Goal: Navigation & Orientation: Find specific page/section

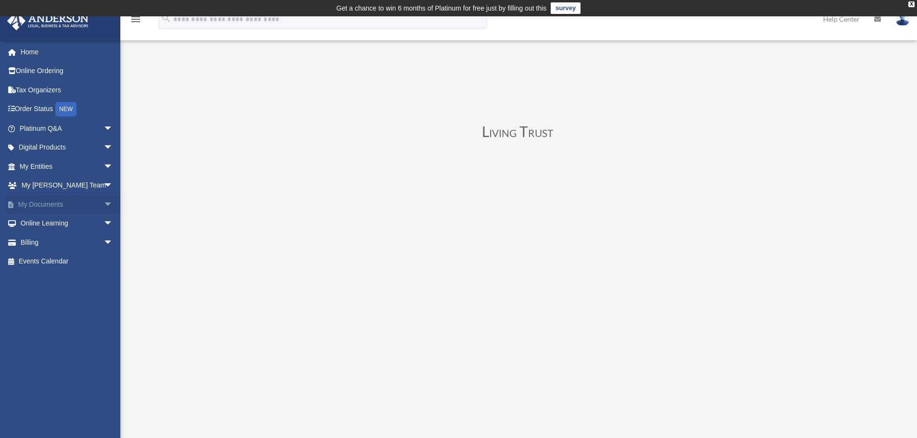
click at [92, 200] on link "My Documents arrow_drop_down" at bounding box center [67, 204] width 121 height 19
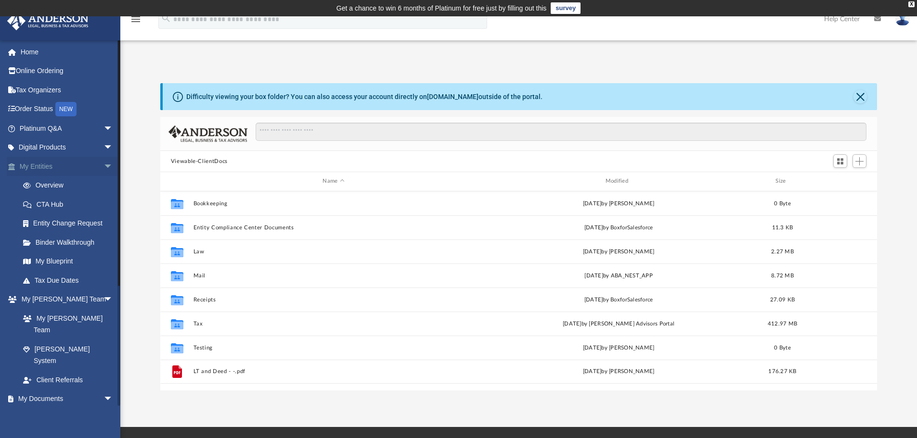
scroll to position [212, 709]
click at [105, 165] on span "arrow_drop_down" at bounding box center [112, 167] width 19 height 20
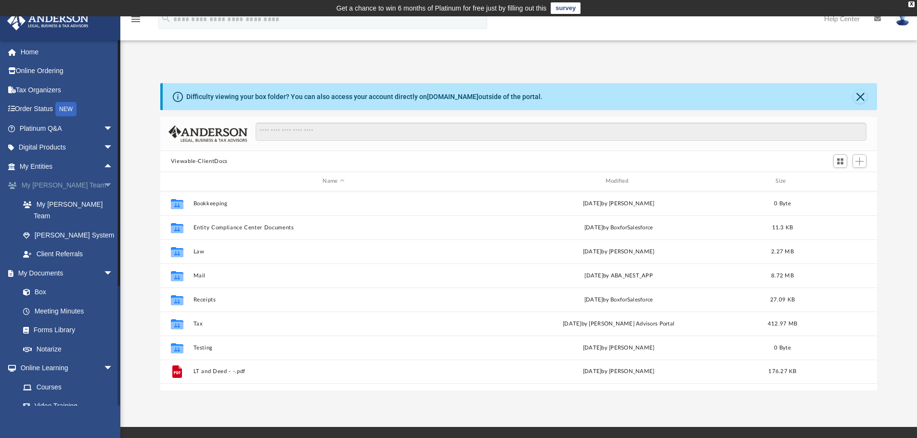
click at [103, 190] on span "arrow_drop_down" at bounding box center [112, 186] width 19 height 20
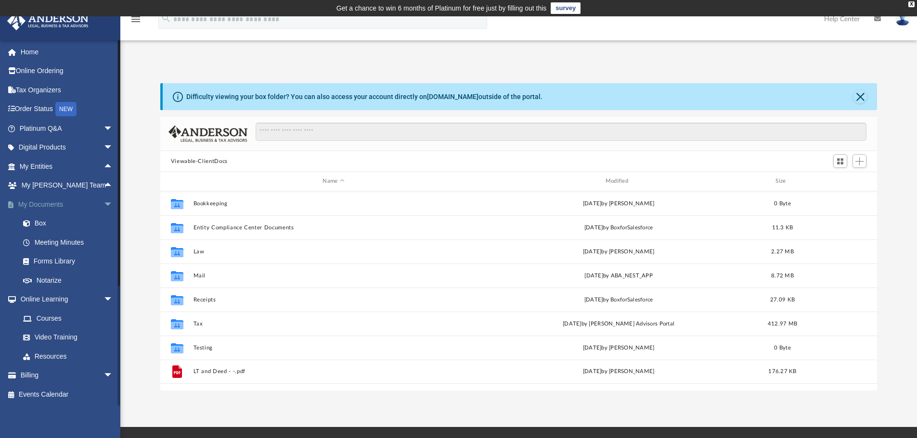
click at [103, 207] on span "arrow_drop_down" at bounding box center [112, 205] width 19 height 20
click at [103, 220] on span "arrow_drop_down" at bounding box center [112, 224] width 19 height 20
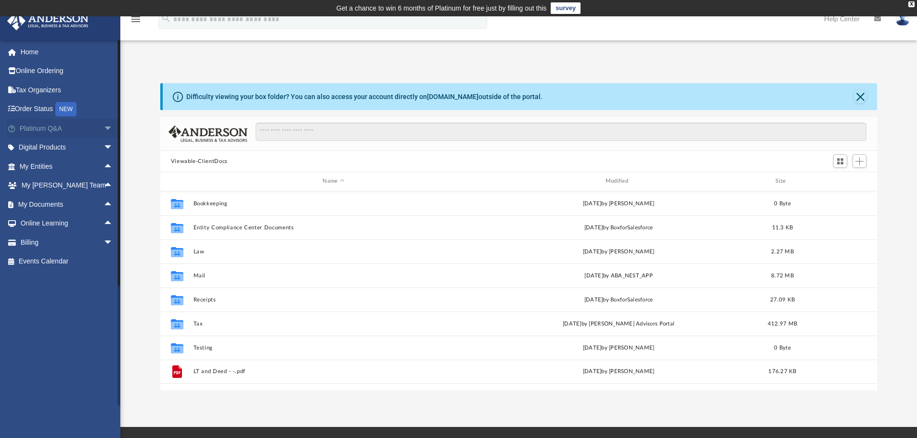
click at [103, 130] on span "arrow_drop_down" at bounding box center [112, 129] width 19 height 20
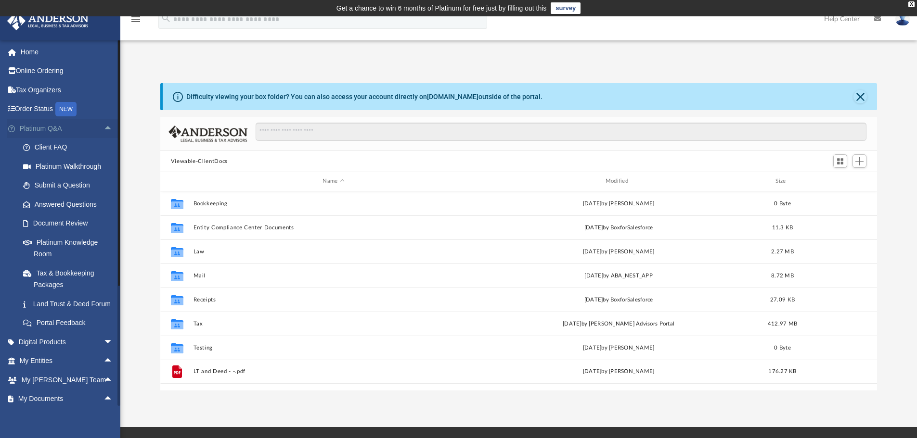
click at [103, 132] on span "arrow_drop_up" at bounding box center [112, 129] width 19 height 20
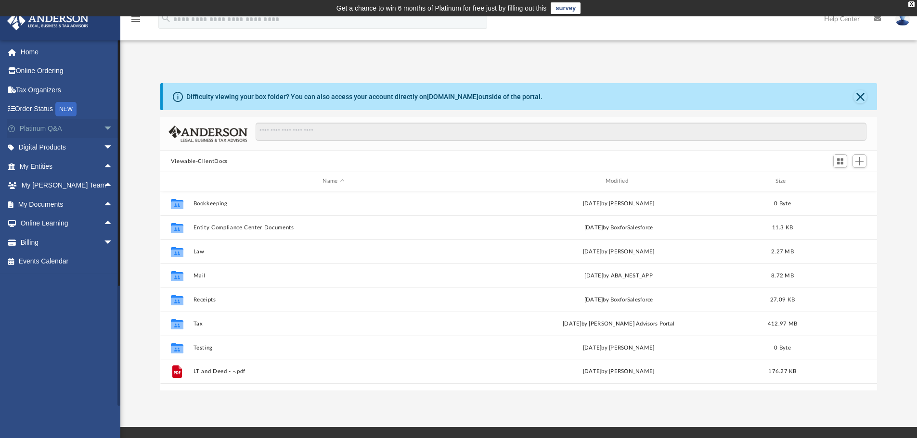
click at [103, 127] on span "arrow_drop_down" at bounding box center [112, 129] width 19 height 20
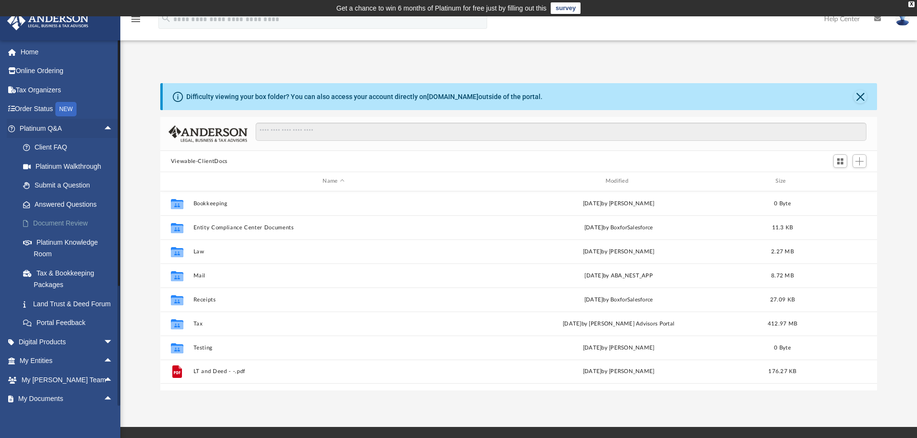
click at [70, 217] on link "Document Review" at bounding box center [70, 223] width 114 height 19
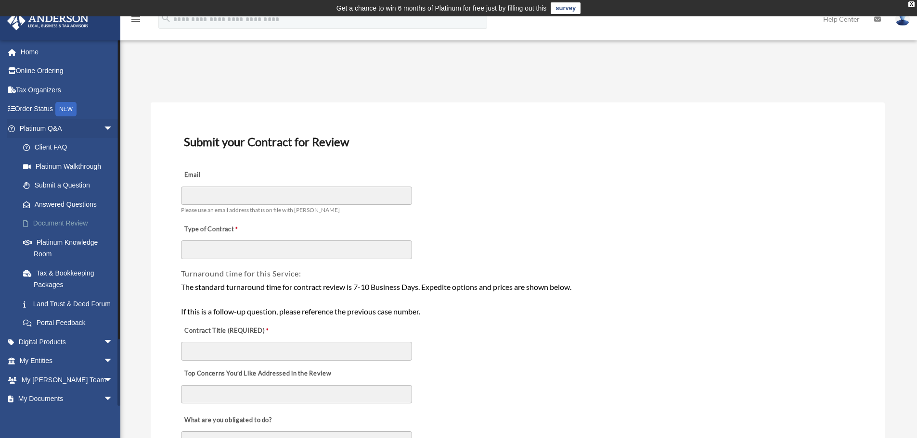
click at [54, 225] on link "Document Review" at bounding box center [70, 223] width 114 height 19
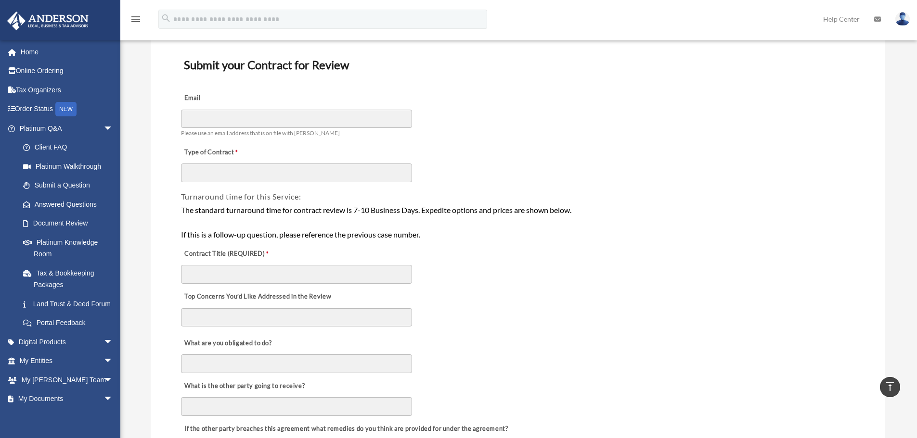
scroll to position [48, 0]
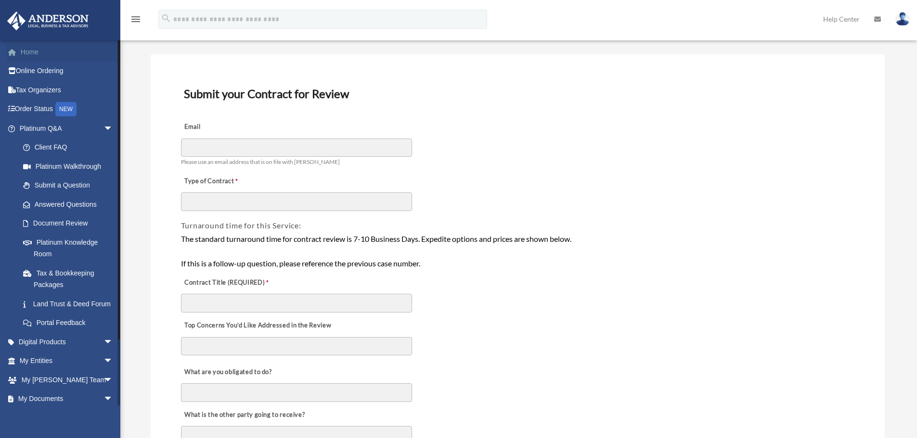
click at [68, 49] on link "Home" at bounding box center [67, 51] width 121 height 19
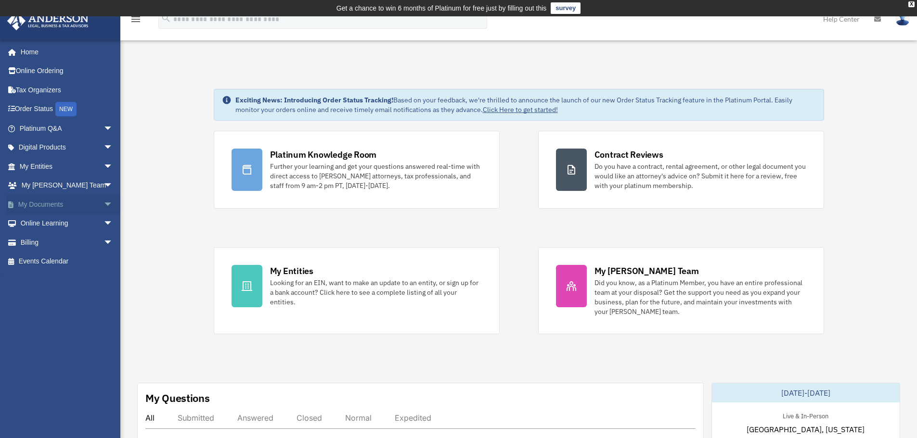
click at [103, 205] on span "arrow_drop_down" at bounding box center [112, 205] width 19 height 20
click at [103, 170] on span "arrow_drop_down" at bounding box center [112, 167] width 19 height 20
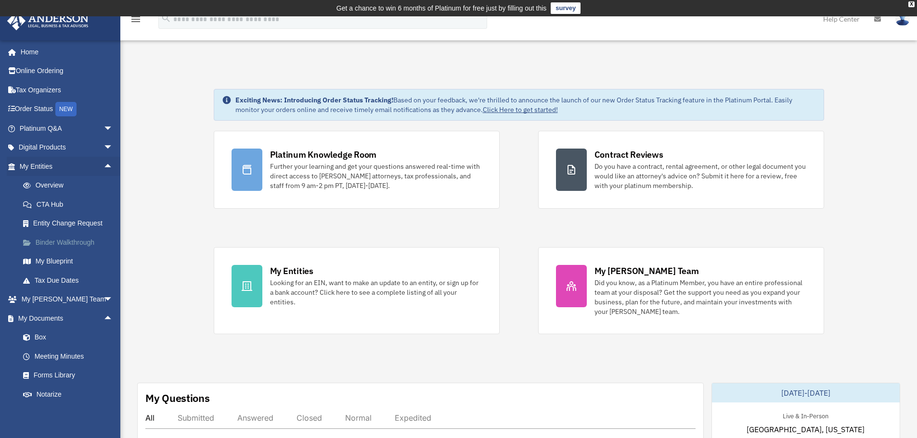
click at [77, 242] on link "Binder Walkthrough" at bounding box center [70, 242] width 114 height 19
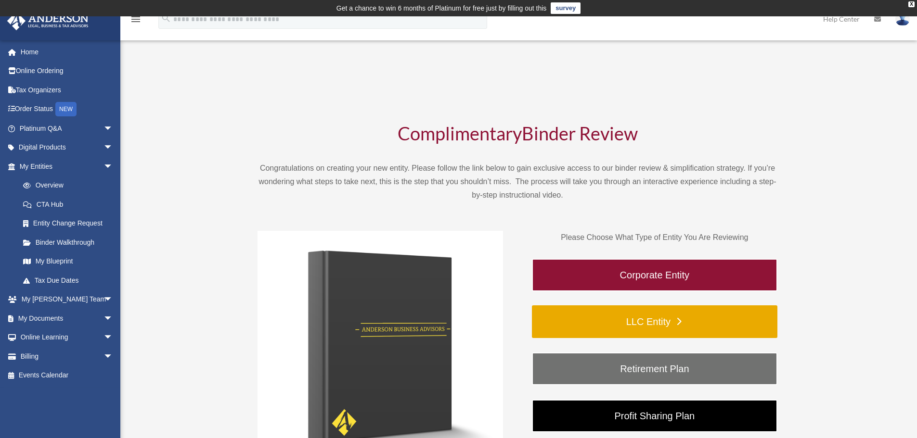
click at [633, 314] on link "LLC Entity" at bounding box center [654, 322] width 245 height 33
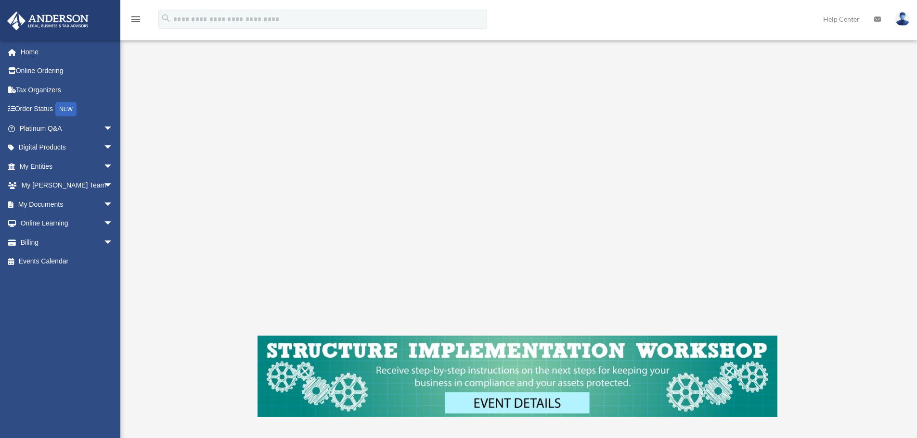
scroll to position [159, 0]
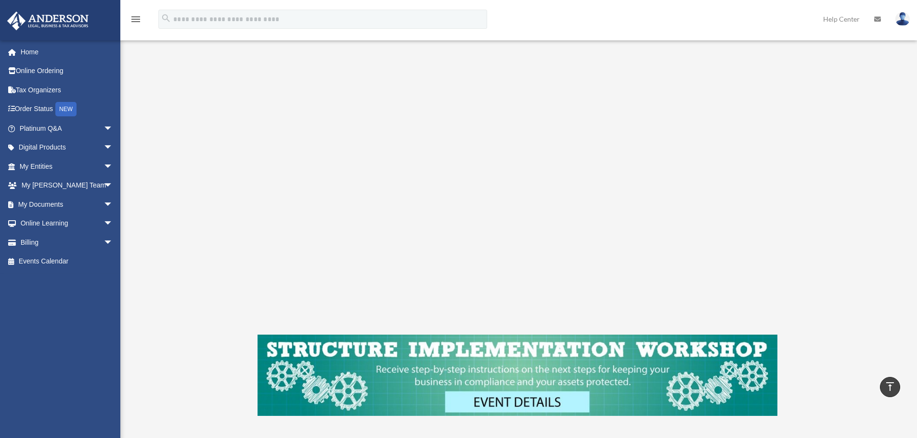
click at [216, 195] on div "LLC Entity To pause video at anytime, simply click on the video" at bounding box center [517, 191] width 719 height 539
click at [172, 238] on div "LLC Entity To pause video at anytime, simply click on the video" at bounding box center [517, 191] width 719 height 539
click at [190, 201] on div "LLC Entity To pause video at anytime, simply click on the video" at bounding box center [517, 191] width 719 height 539
